Goal: Task Accomplishment & Management: Manage account settings

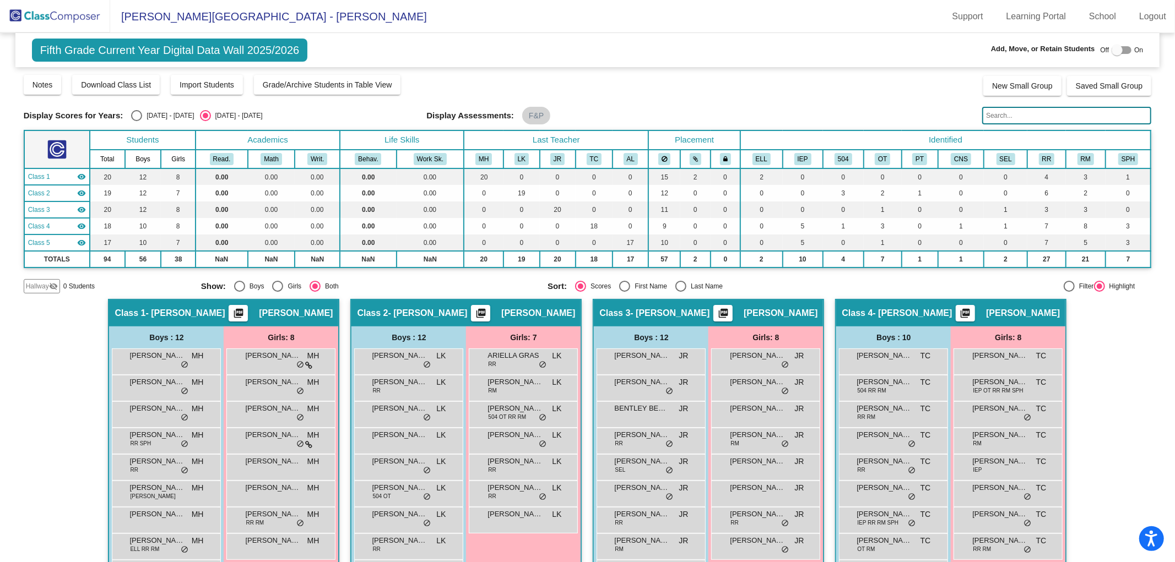
scroll to position [122, 0]
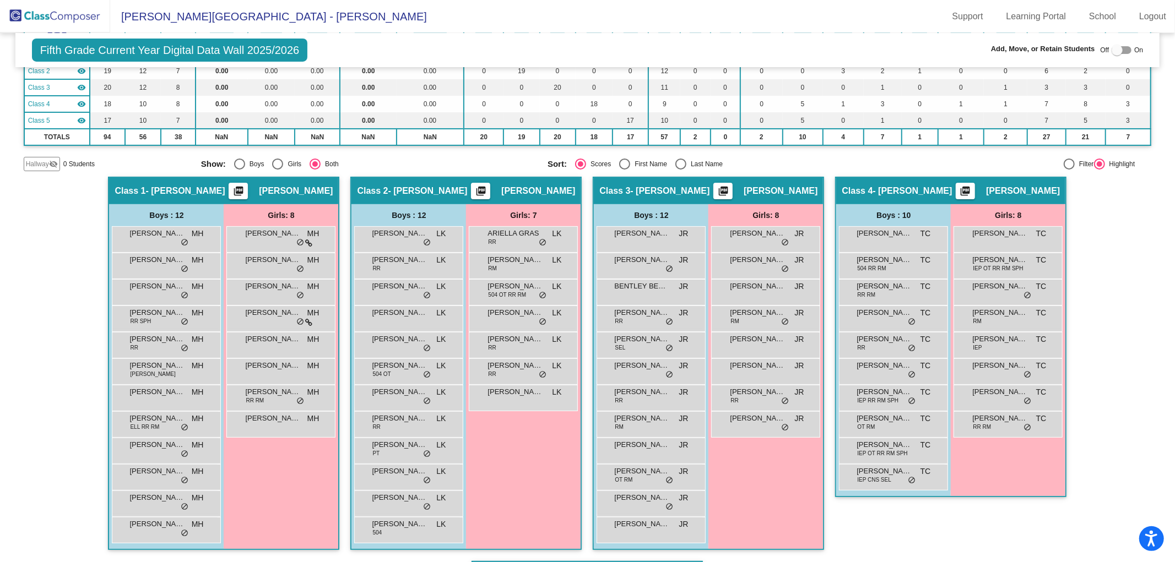
click at [64, 15] on img at bounding box center [55, 16] width 110 height 33
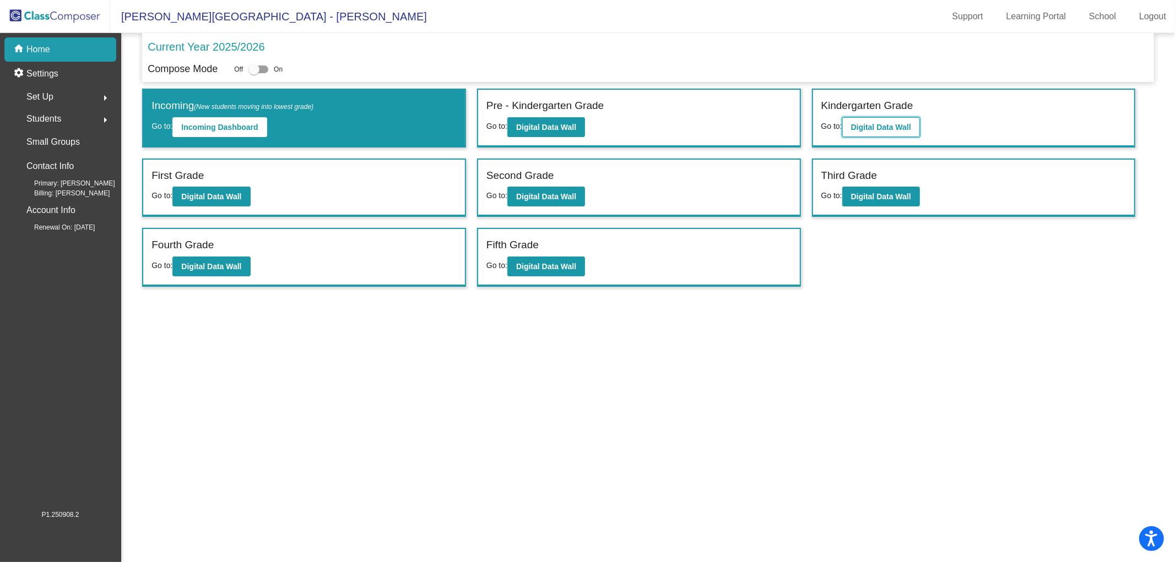
click at [865, 131] on button "Digital Data Wall" at bounding box center [881, 127] width 78 height 20
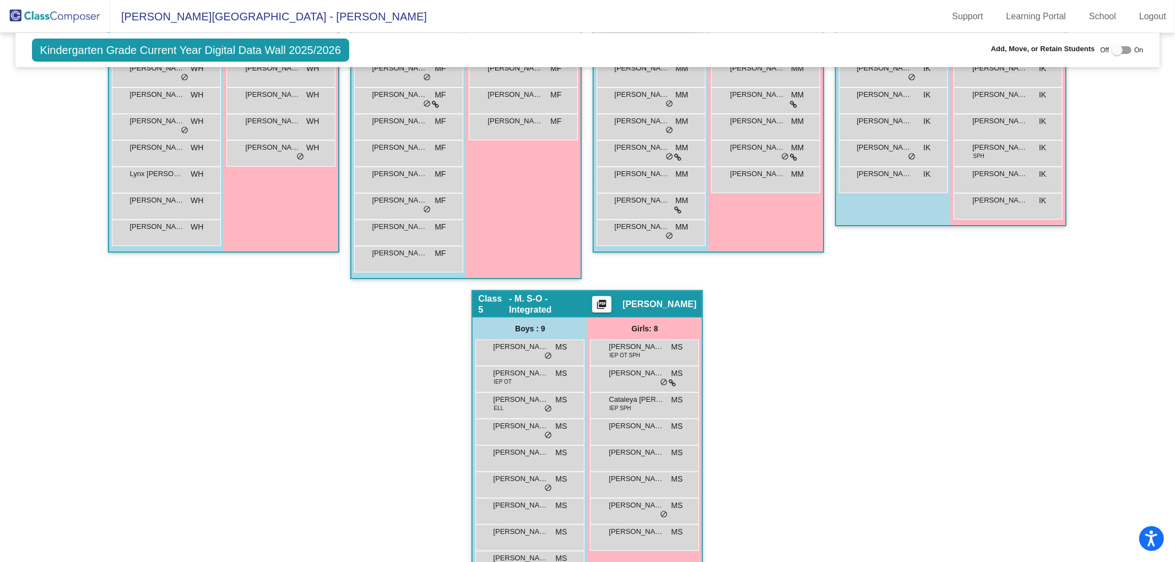
scroll to position [397, 0]
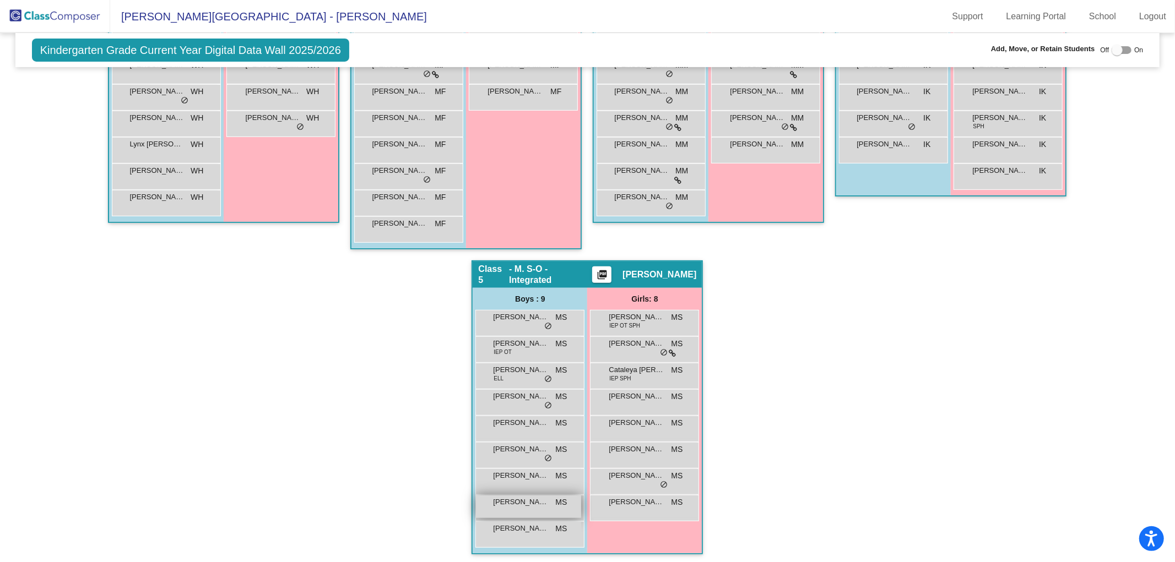
click at [510, 508] on div "[PERSON_NAME] MS lock do_not_disturb_alt" at bounding box center [528, 507] width 105 height 23
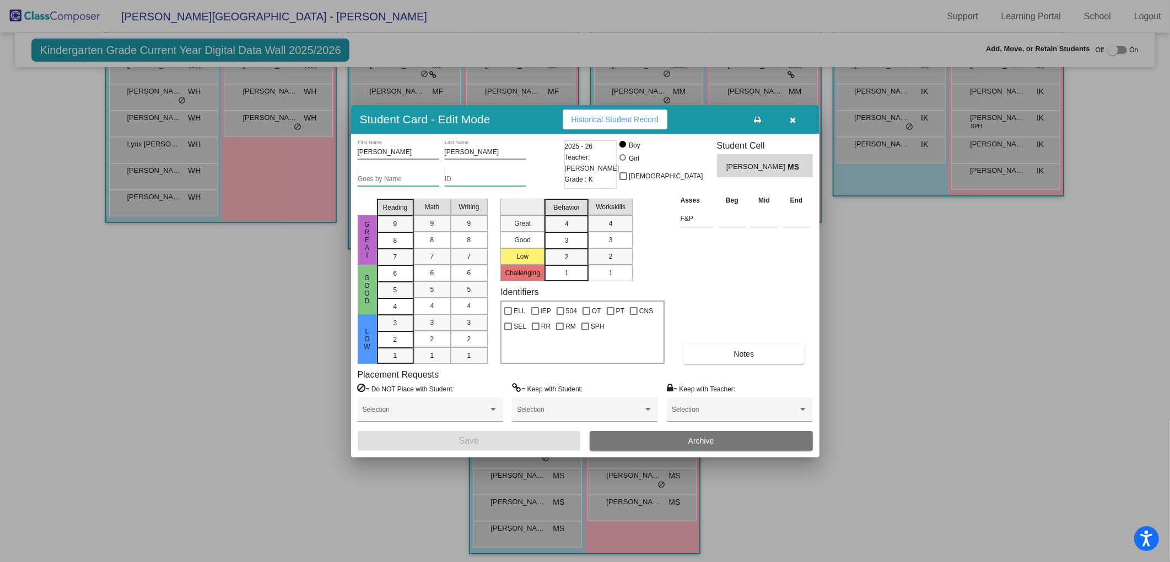
click at [673, 439] on button "Archive" at bounding box center [700, 441] width 223 height 20
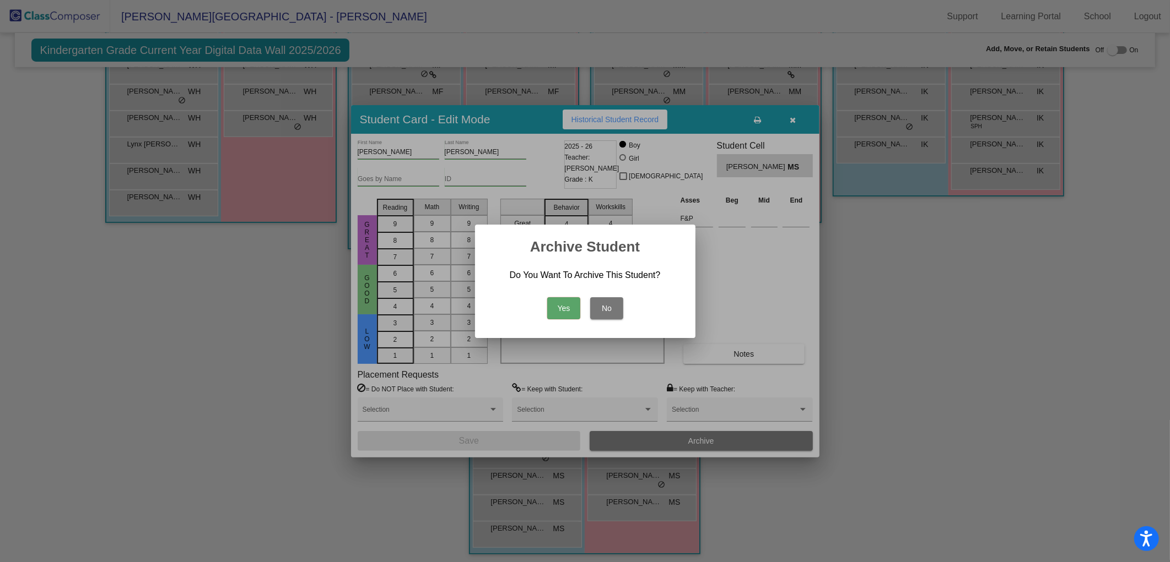
click at [562, 307] on button "Yes" at bounding box center [563, 308] width 33 height 22
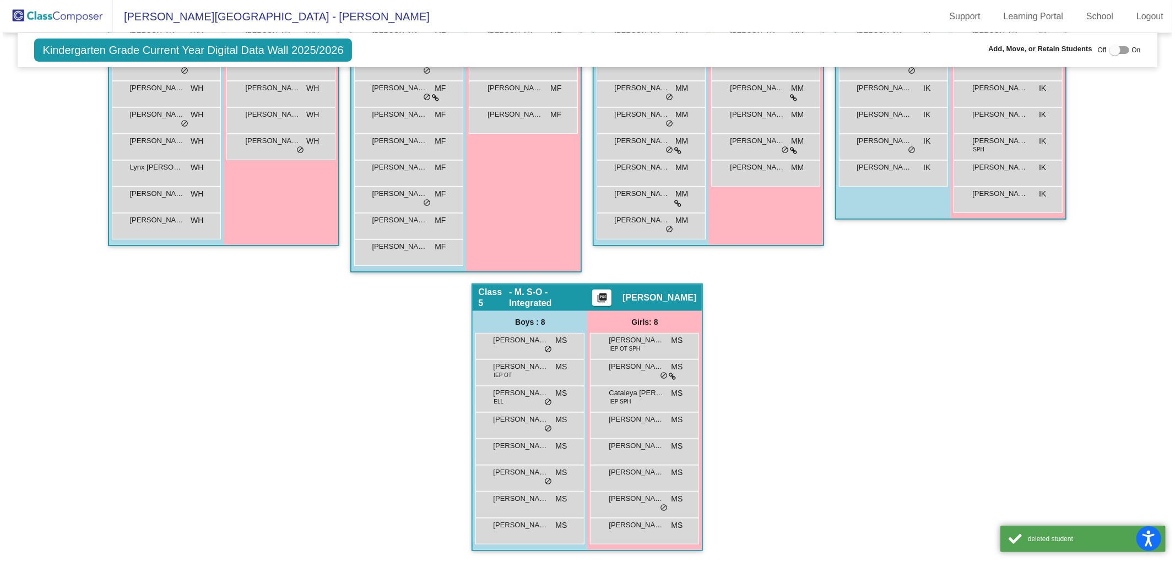
scroll to position [370, 0]
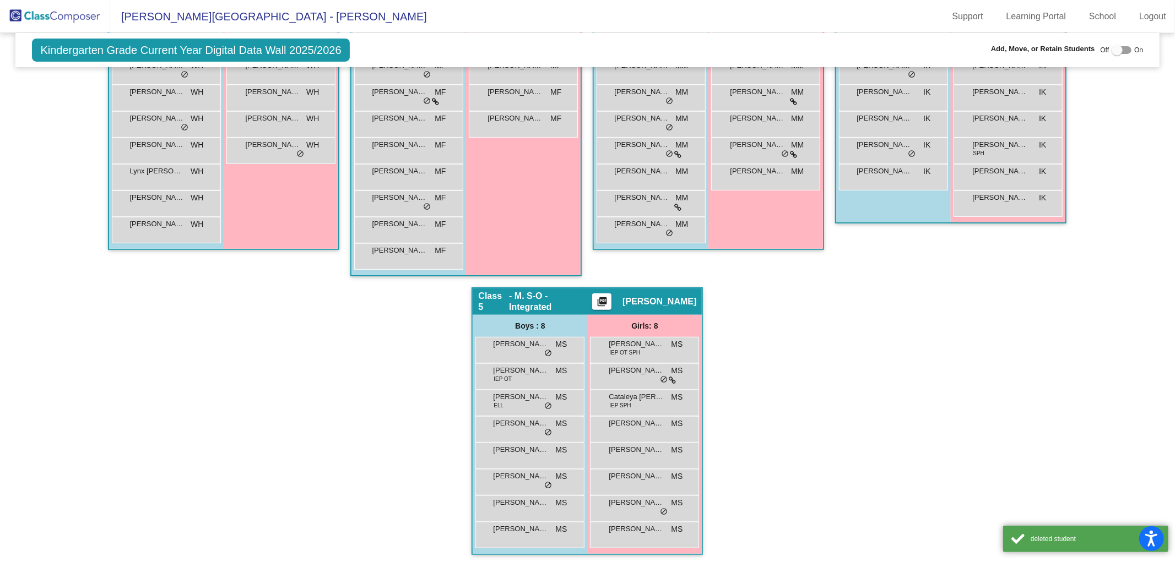
click at [71, 20] on img at bounding box center [55, 16] width 110 height 33
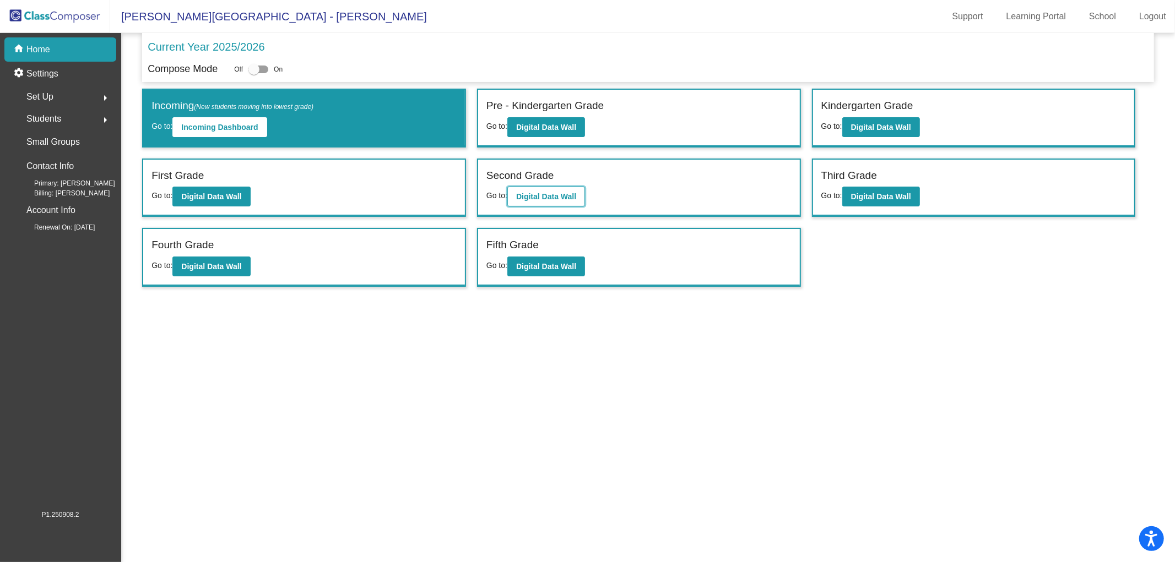
click at [540, 200] on button "Digital Data Wall" at bounding box center [546, 197] width 78 height 20
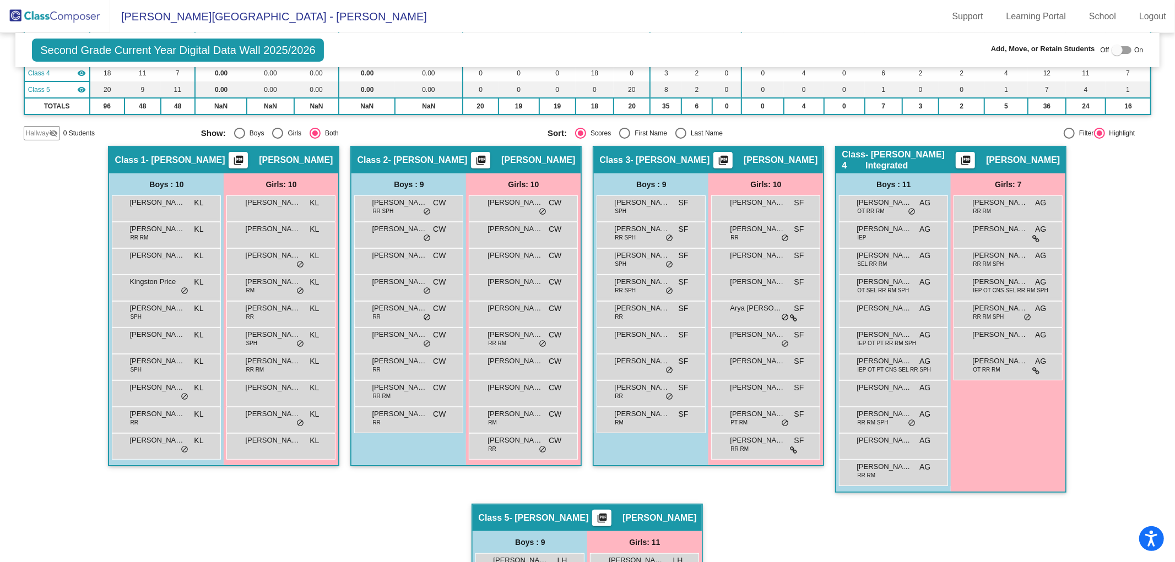
scroll to position [183, 0]
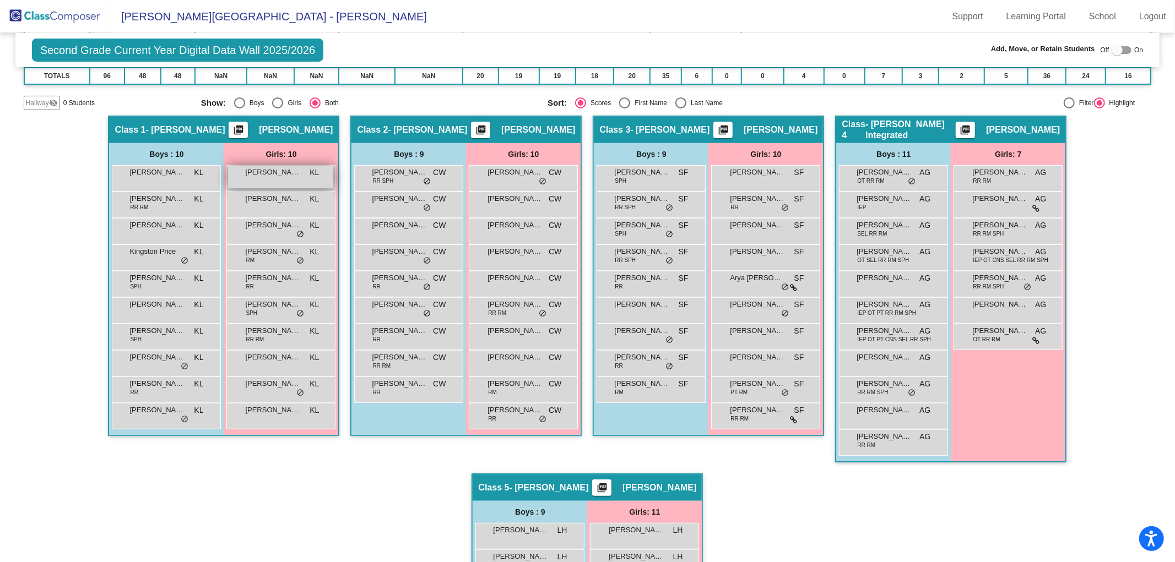
click at [272, 179] on div "[PERSON_NAME] KL lock do_not_disturb_alt" at bounding box center [280, 177] width 105 height 23
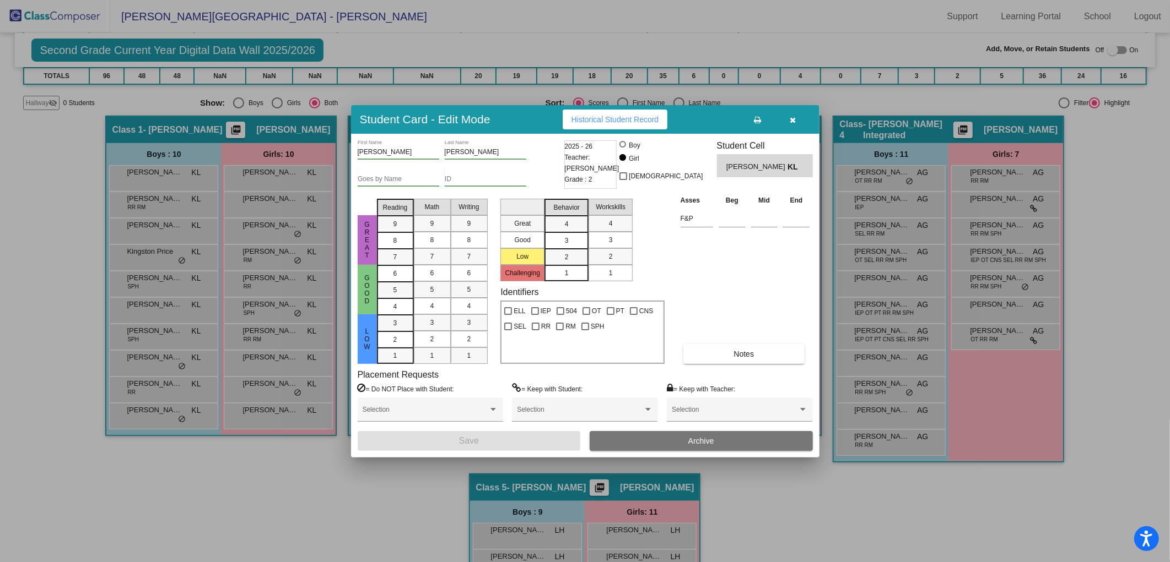
click at [679, 445] on button "Archive" at bounding box center [700, 441] width 223 height 20
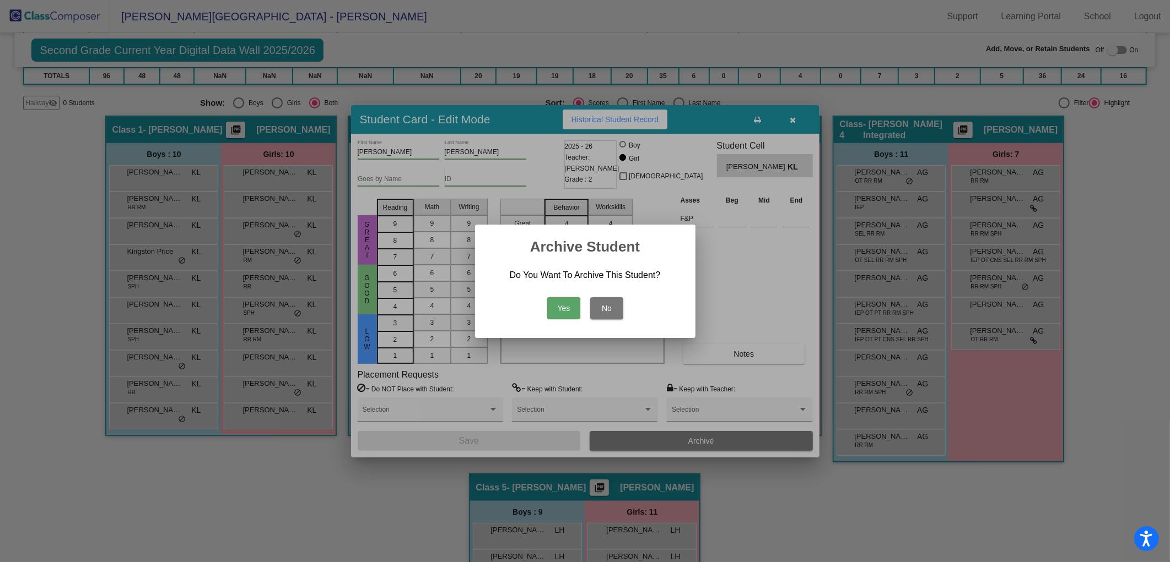
click at [566, 309] on button "Yes" at bounding box center [563, 308] width 33 height 22
